Goal: Task Accomplishment & Management: Manage account settings

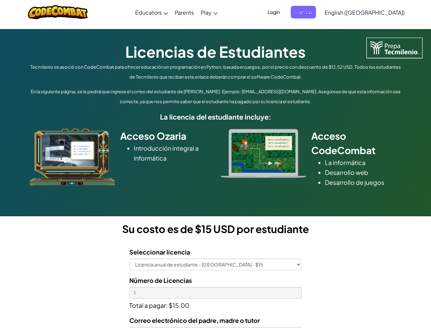
click at [216, 164] on div at bounding box center [264, 153] width 96 height 49
click at [284, 12] on span "Login" at bounding box center [273, 12] width 20 height 13
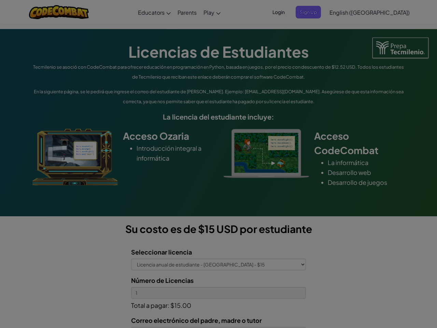
click at [0, 0] on input "Email or Username :" at bounding box center [0, 0] width 0 height 0
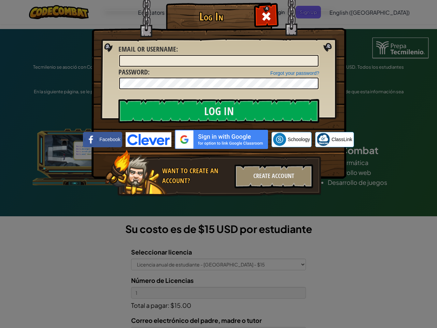
click at [345, 12] on div "Log In Unknown Error Email or Username : Forgot your password? Password : Log I…" at bounding box center [218, 164] width 437 height 328
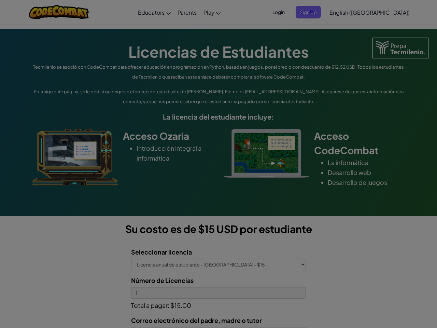
click at [382, 12] on div at bounding box center [218, 164] width 437 height 328
